Goal: Information Seeking & Learning: Learn about a topic

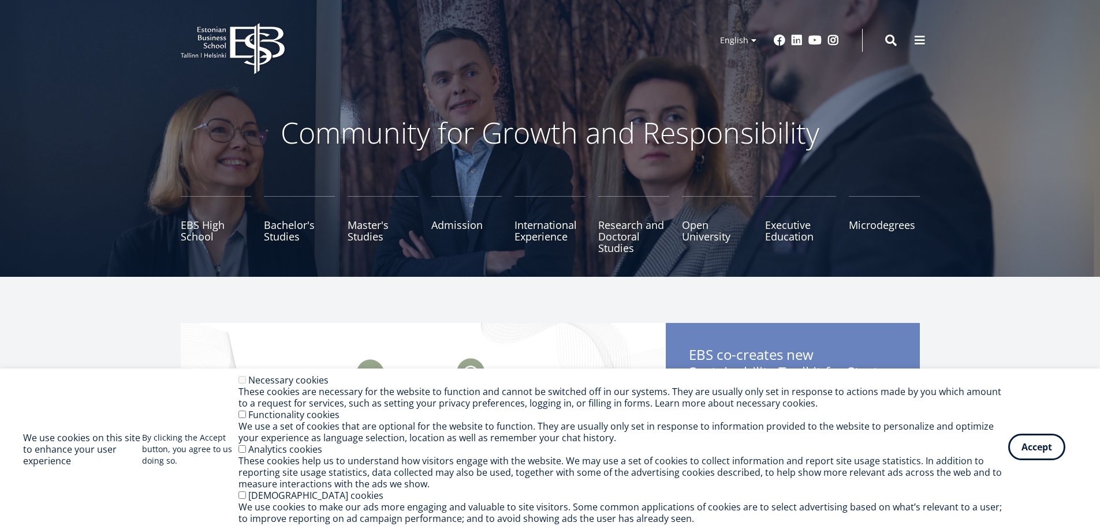
click at [1028, 441] on button "Accept" at bounding box center [1036, 447] width 57 height 27
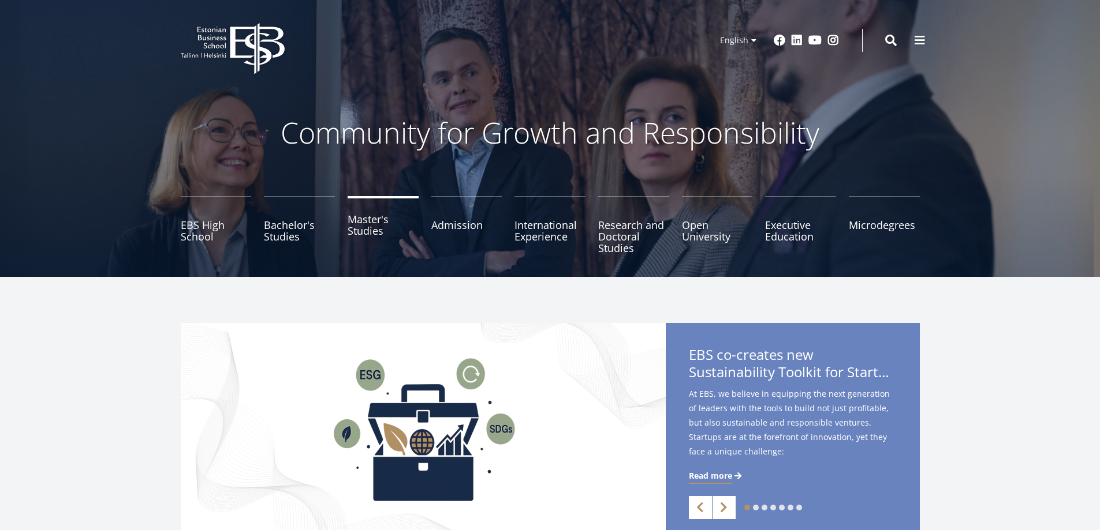
click at [353, 233] on link "Master's Studies" at bounding box center [382, 225] width 71 height 58
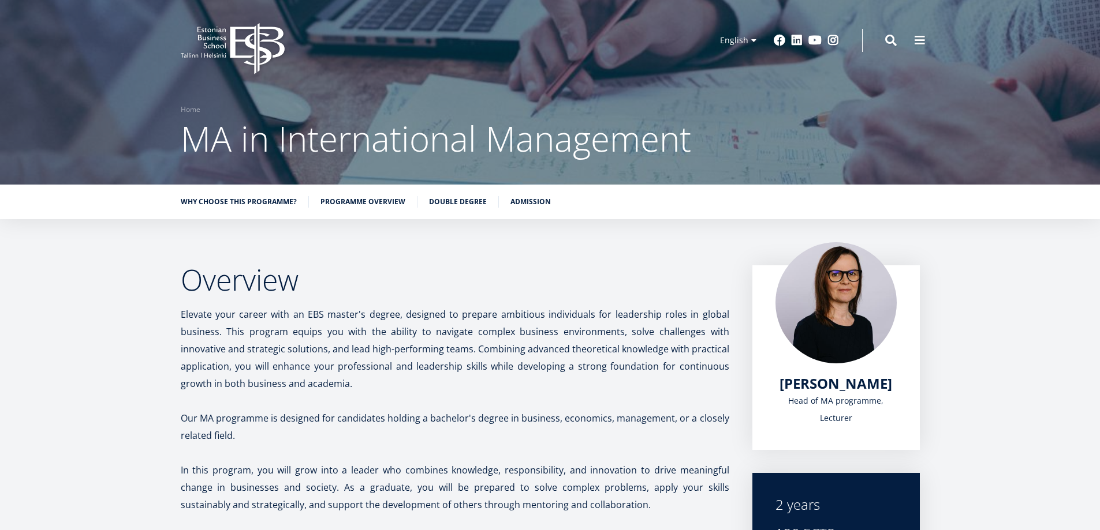
click at [828, 255] on img at bounding box center [835, 300] width 121 height 121
click at [546, 458] on p at bounding box center [455, 452] width 548 height 17
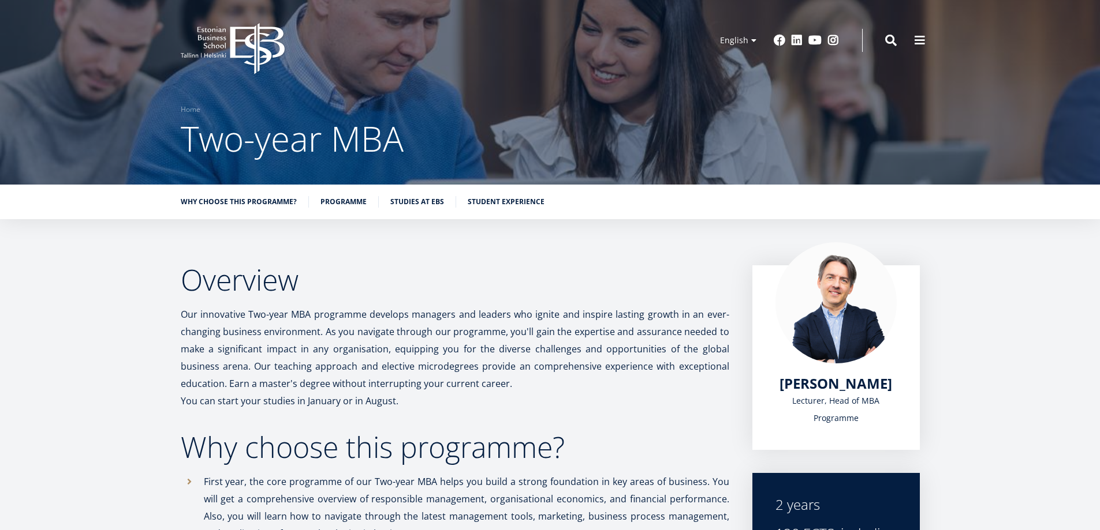
click at [468, 453] on h2 "Why choose this programme?" at bounding box center [455, 447] width 548 height 29
click at [469, 385] on p "Our innovative Two-year MBA programme develops managers and leaders who ignite …" at bounding box center [455, 349] width 548 height 87
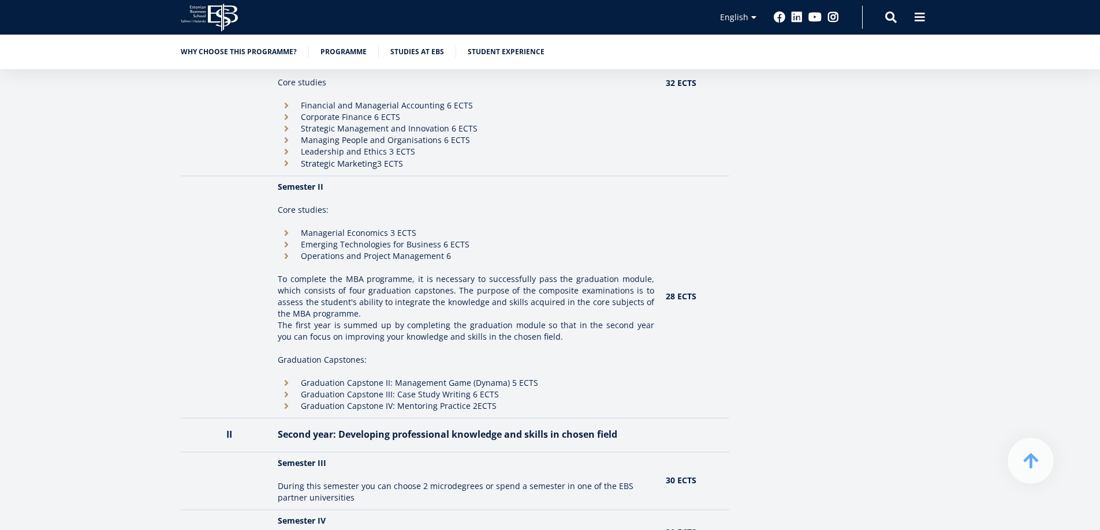
scroll to position [1212, 0]
